Goal: Go to known website: Access a specific website the user already knows

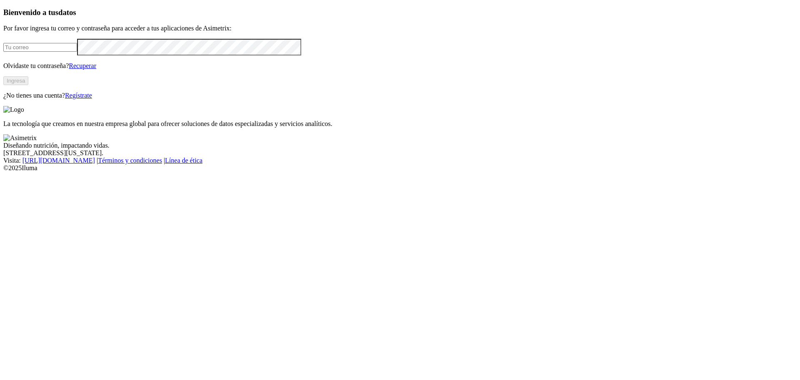
type input "[EMAIL_ADDRESS][DOMAIN_NAME]"
click at [28, 85] on button "Ingresa" at bounding box center [15, 80] width 25 height 9
